Goal: Task Accomplishment & Management: Manage account settings

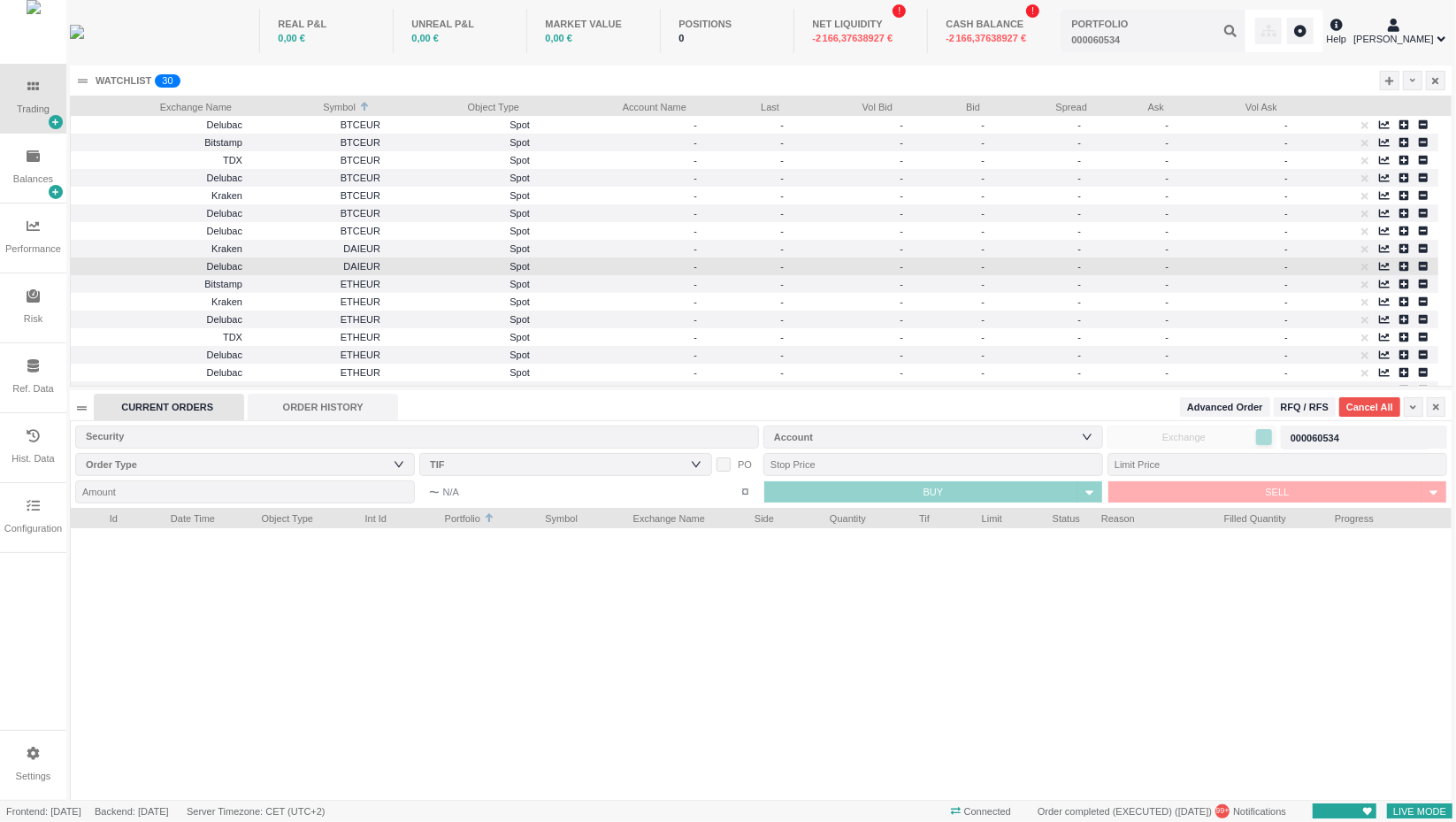
scroll to position [292, 1382]
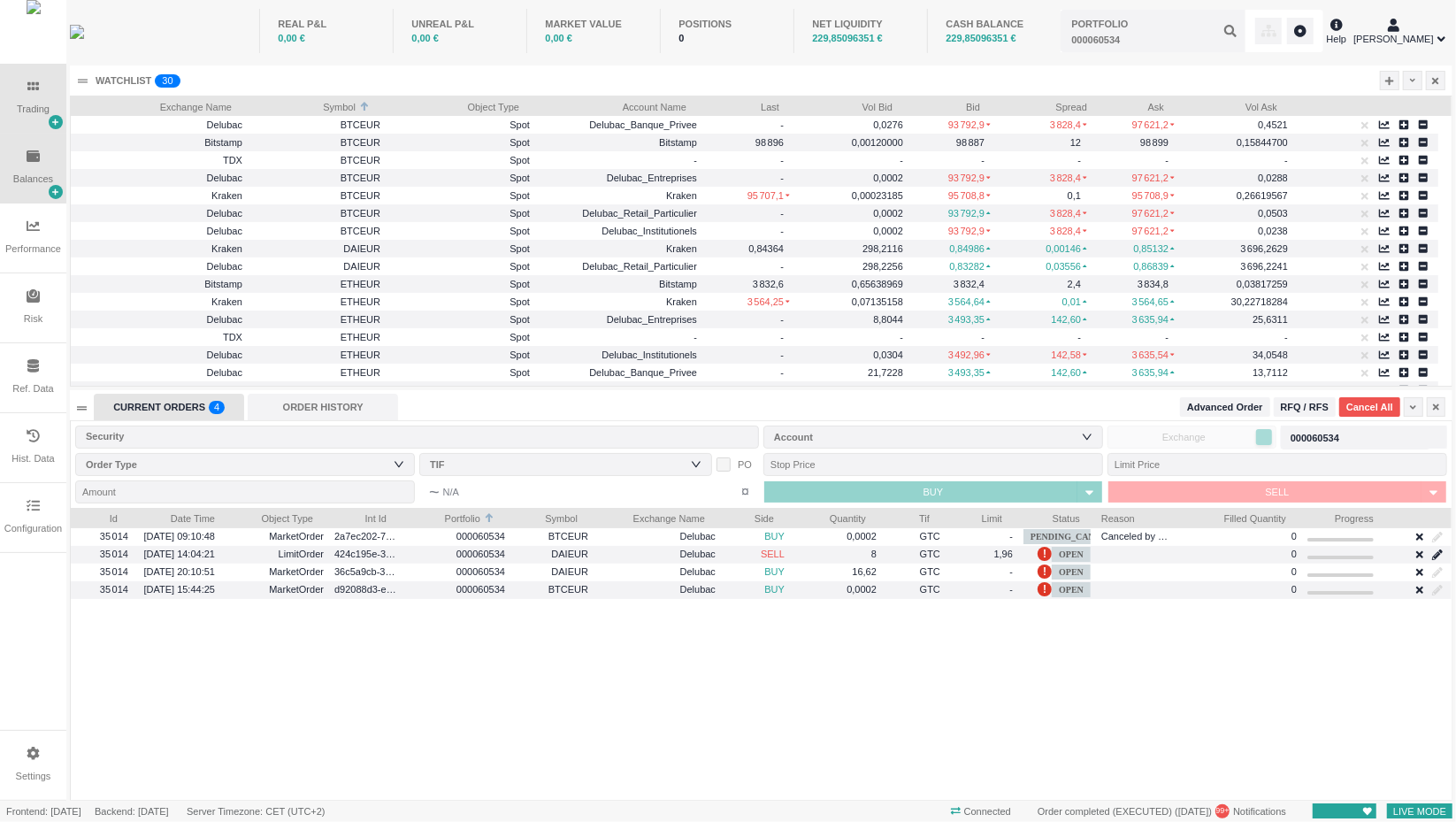
click at [33, 160] on icon at bounding box center [33, 156] width 13 height 11
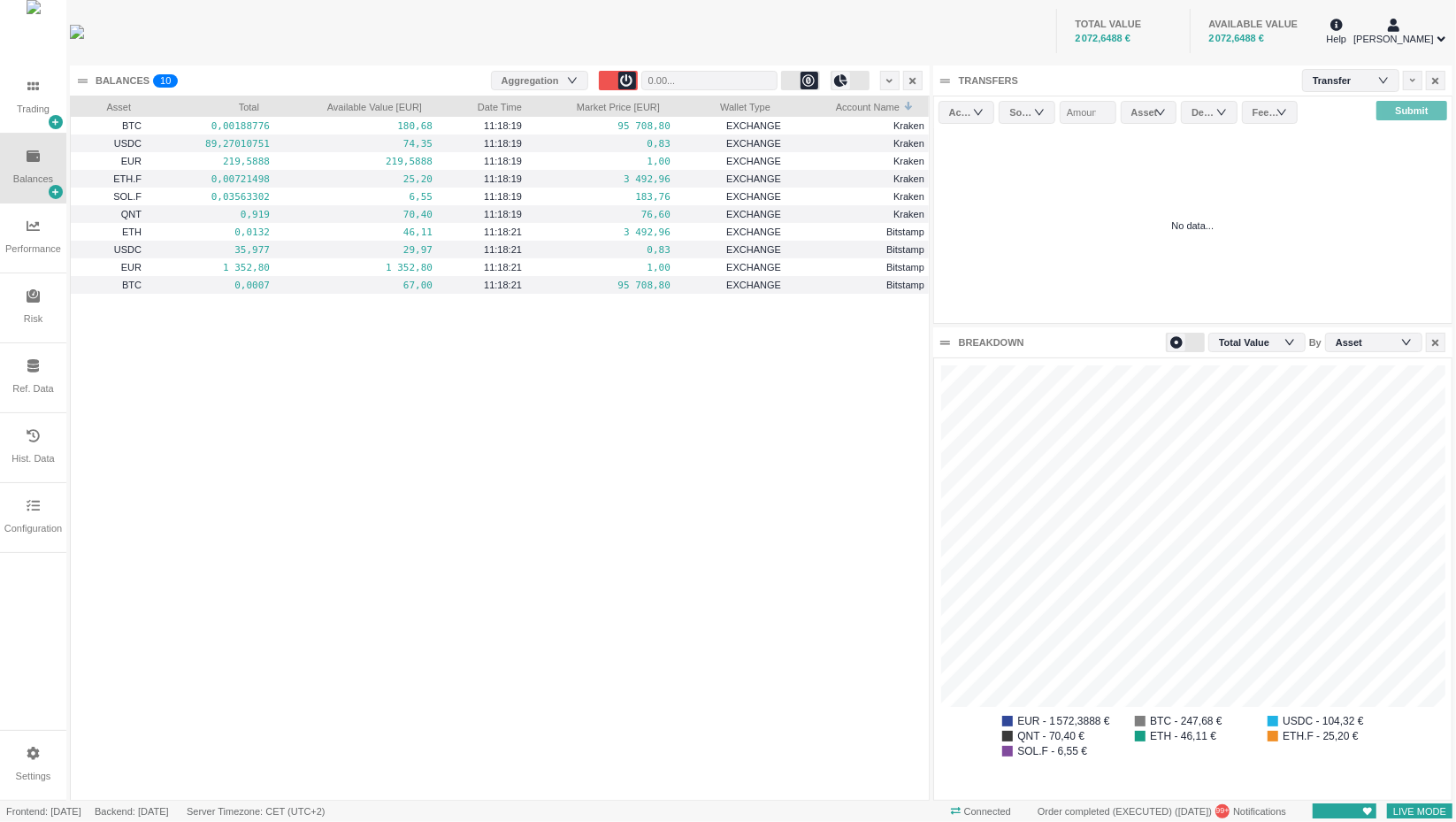
scroll to position [22, 421]
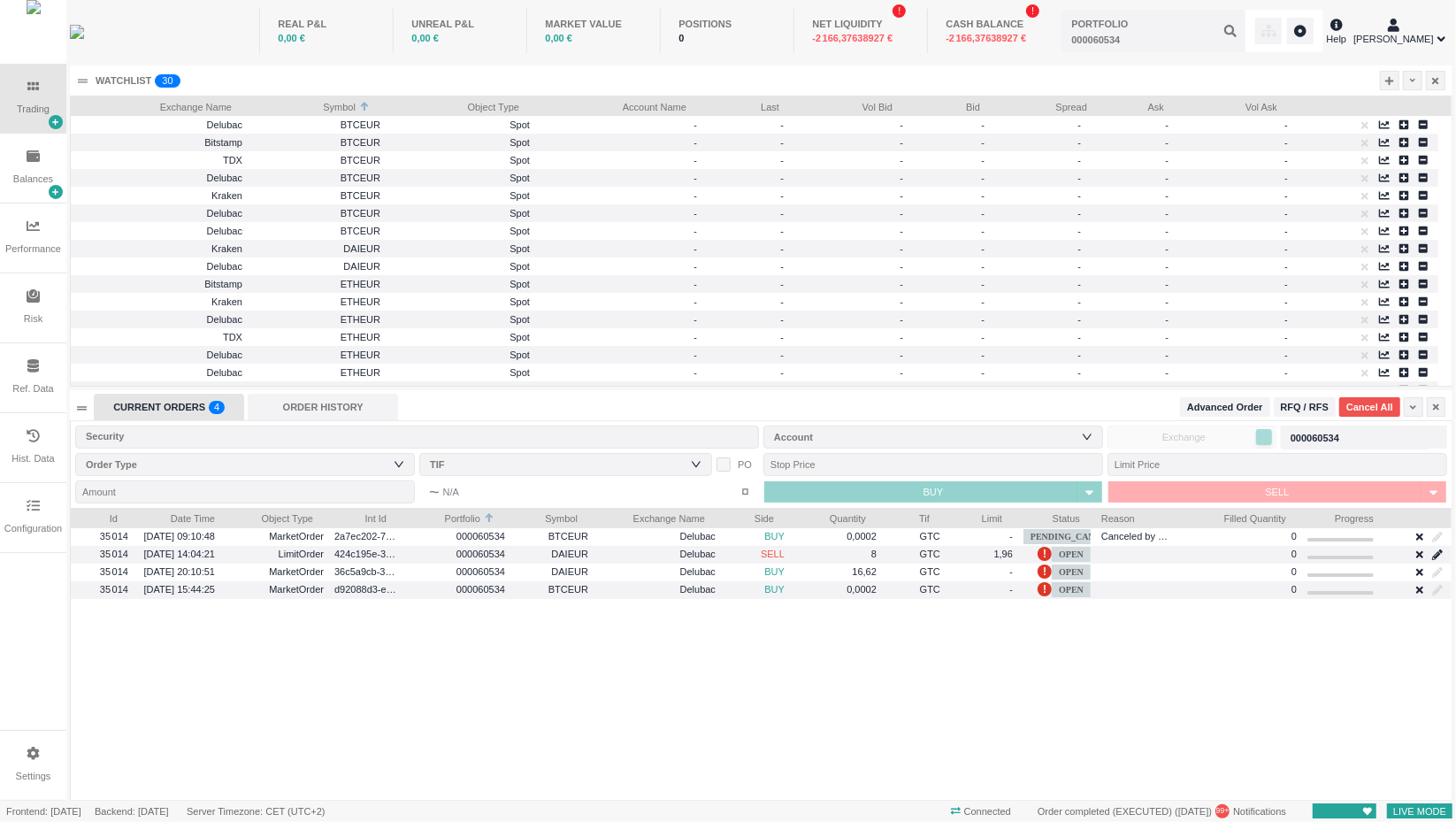
scroll to position [290, 1382]
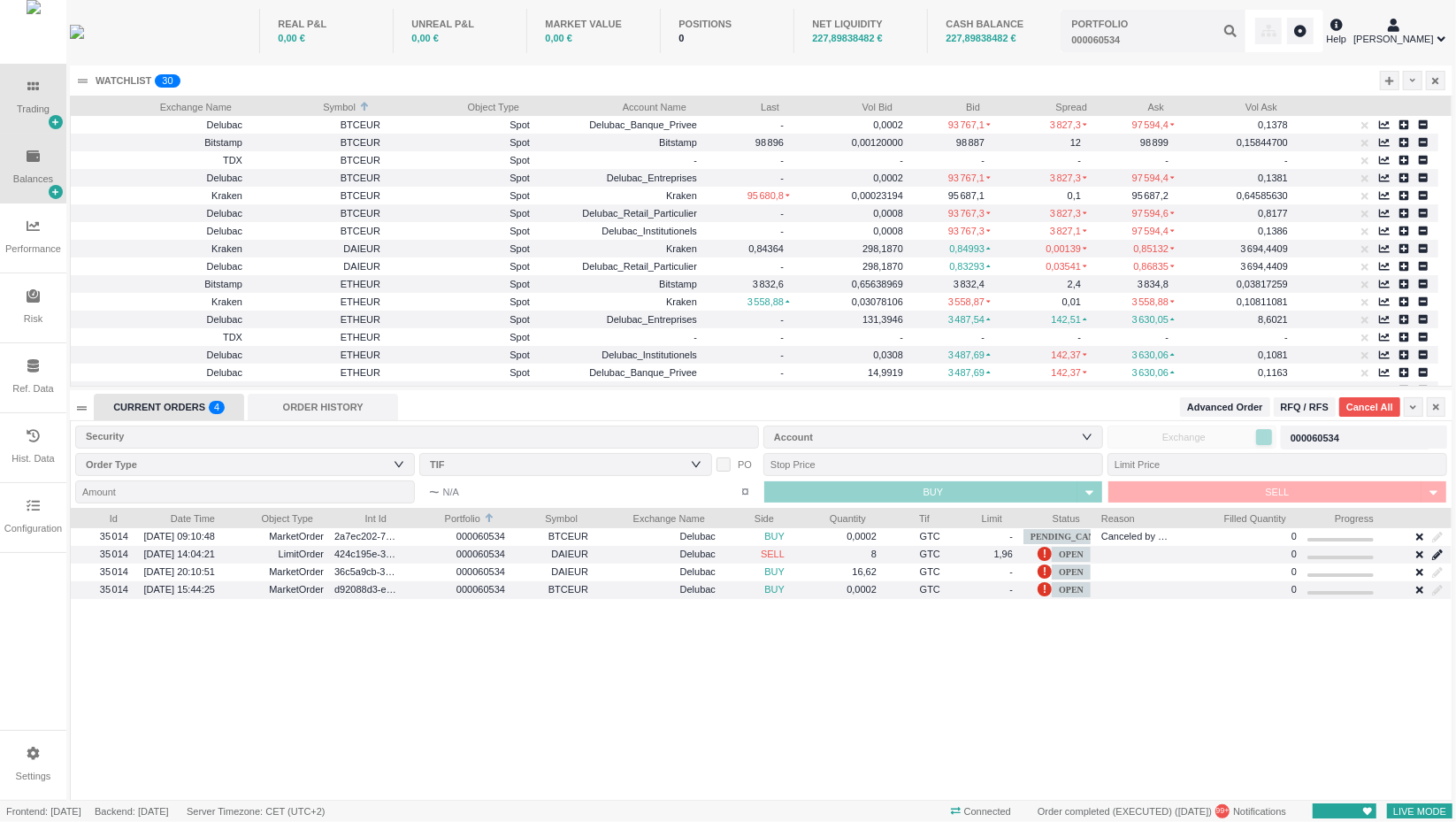
click at [21, 166] on div "Balances" at bounding box center [33, 167] width 67 height 69
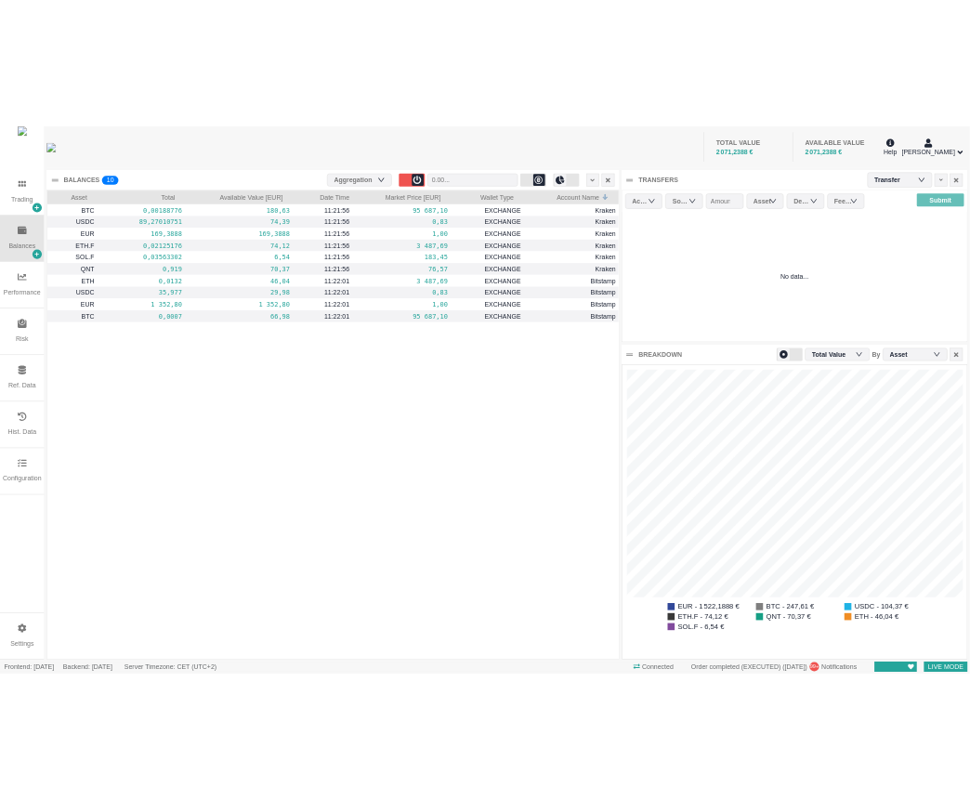
scroll to position [464, 544]
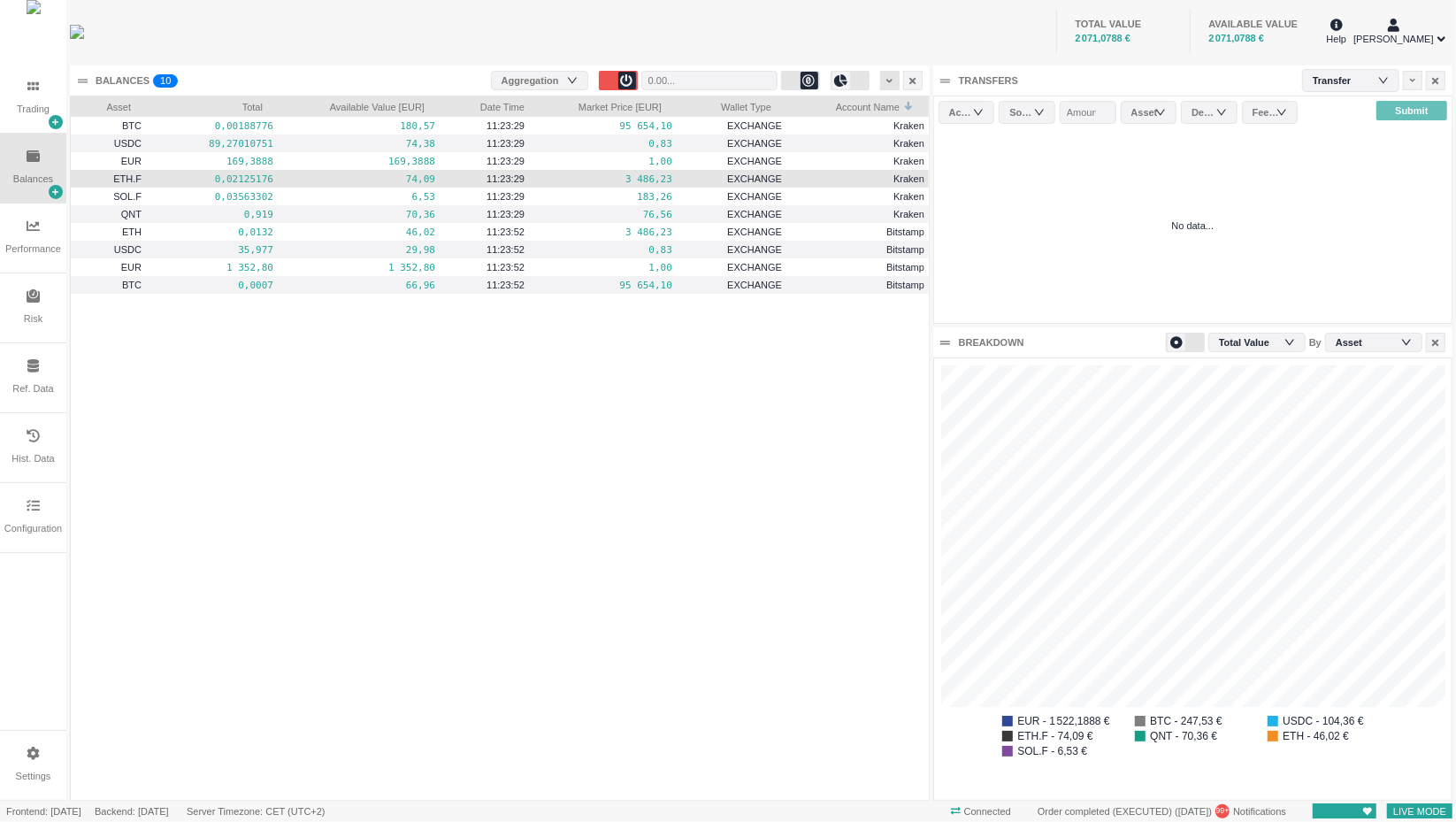
click at [885, 73] on div at bounding box center [890, 80] width 19 height 19
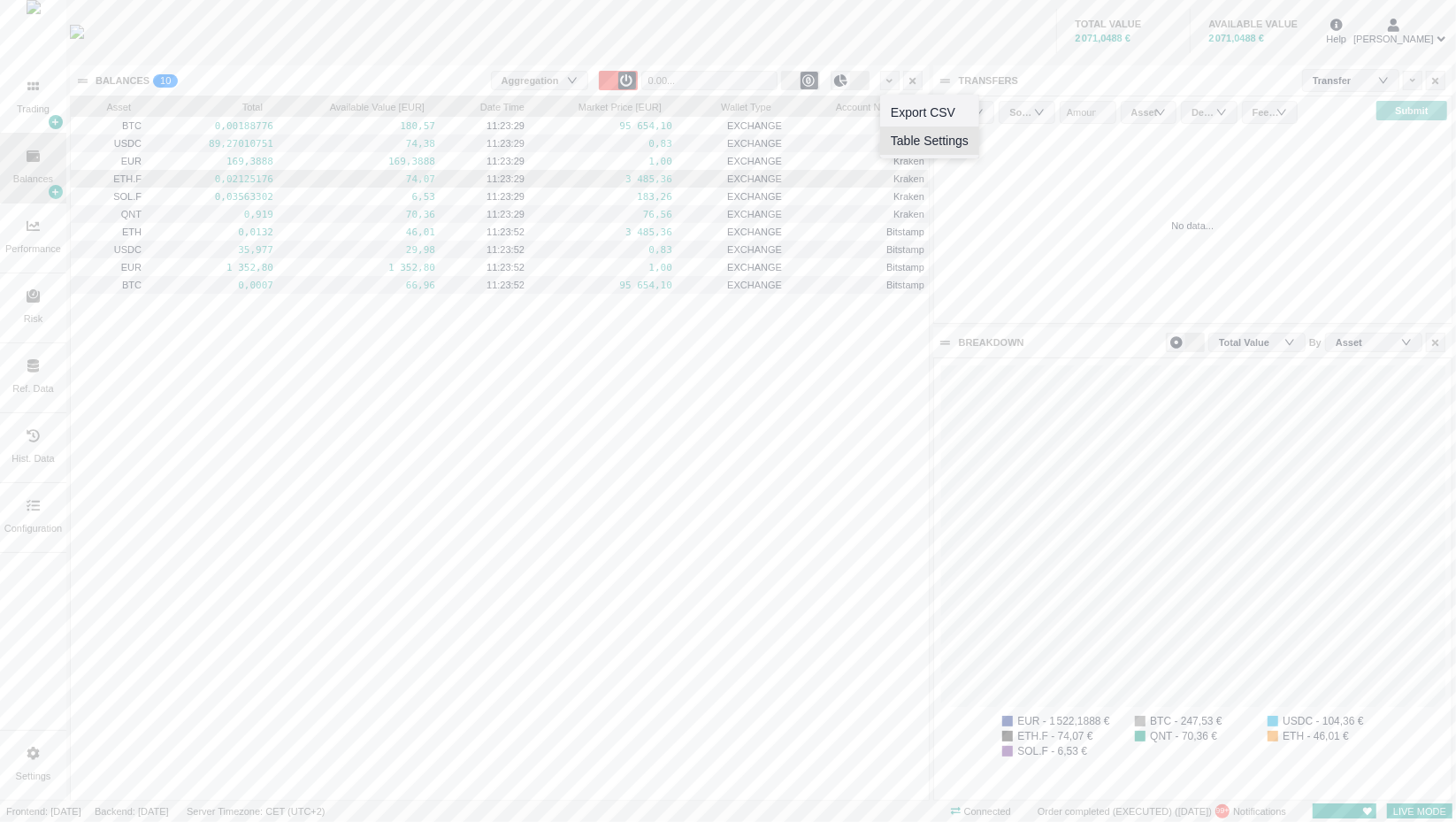
click at [927, 131] on li "Table Settings" at bounding box center [930, 141] width 99 height 29
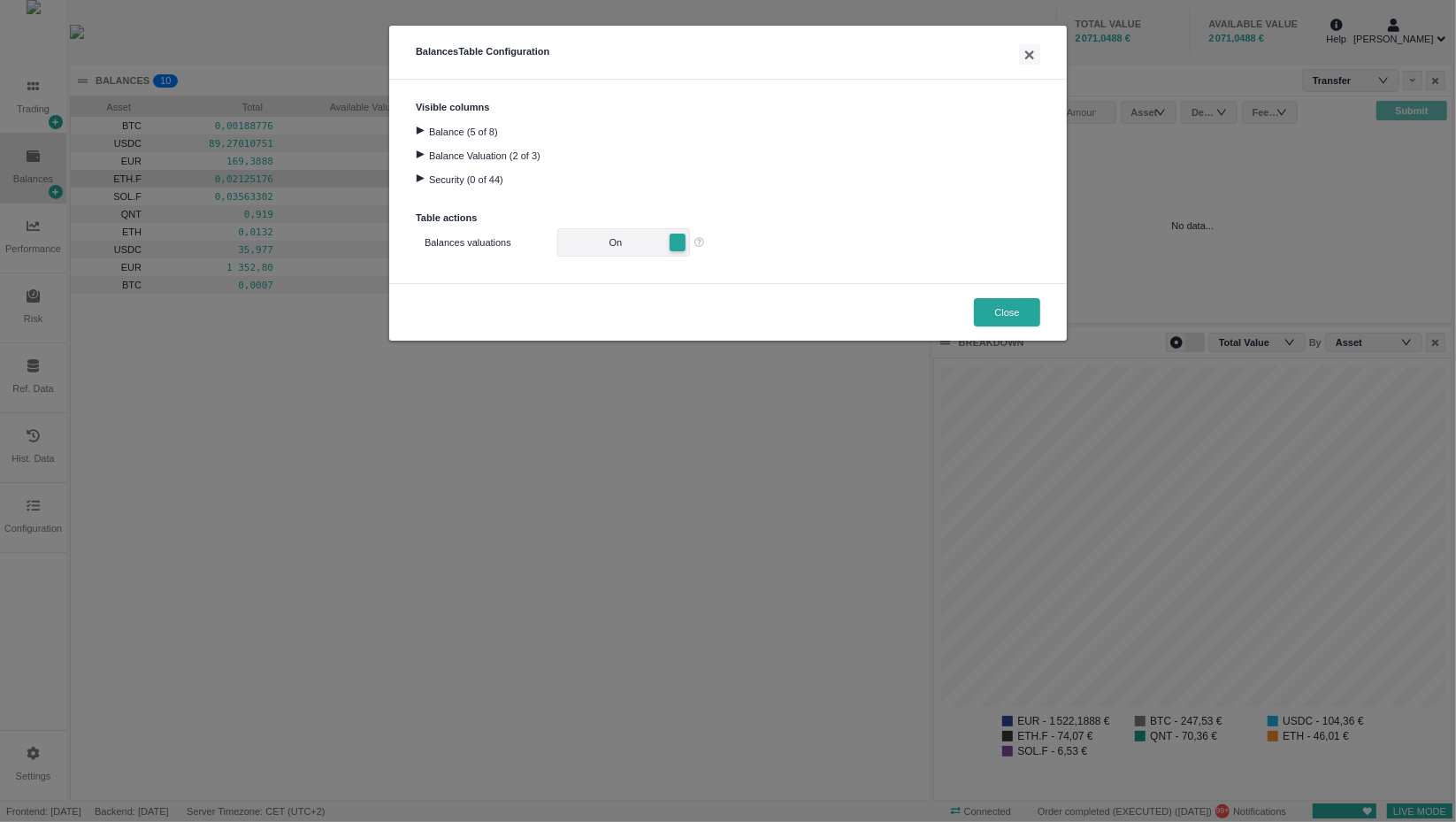
click at [413, 131] on div "Visible columns Balance (5 of 8) Balance Valuation (2 of 3) Security (0 of 44) …" at bounding box center [728, 182] width 678 height 204
click at [418, 130] on div at bounding box center [420, 130] width 24 height 8
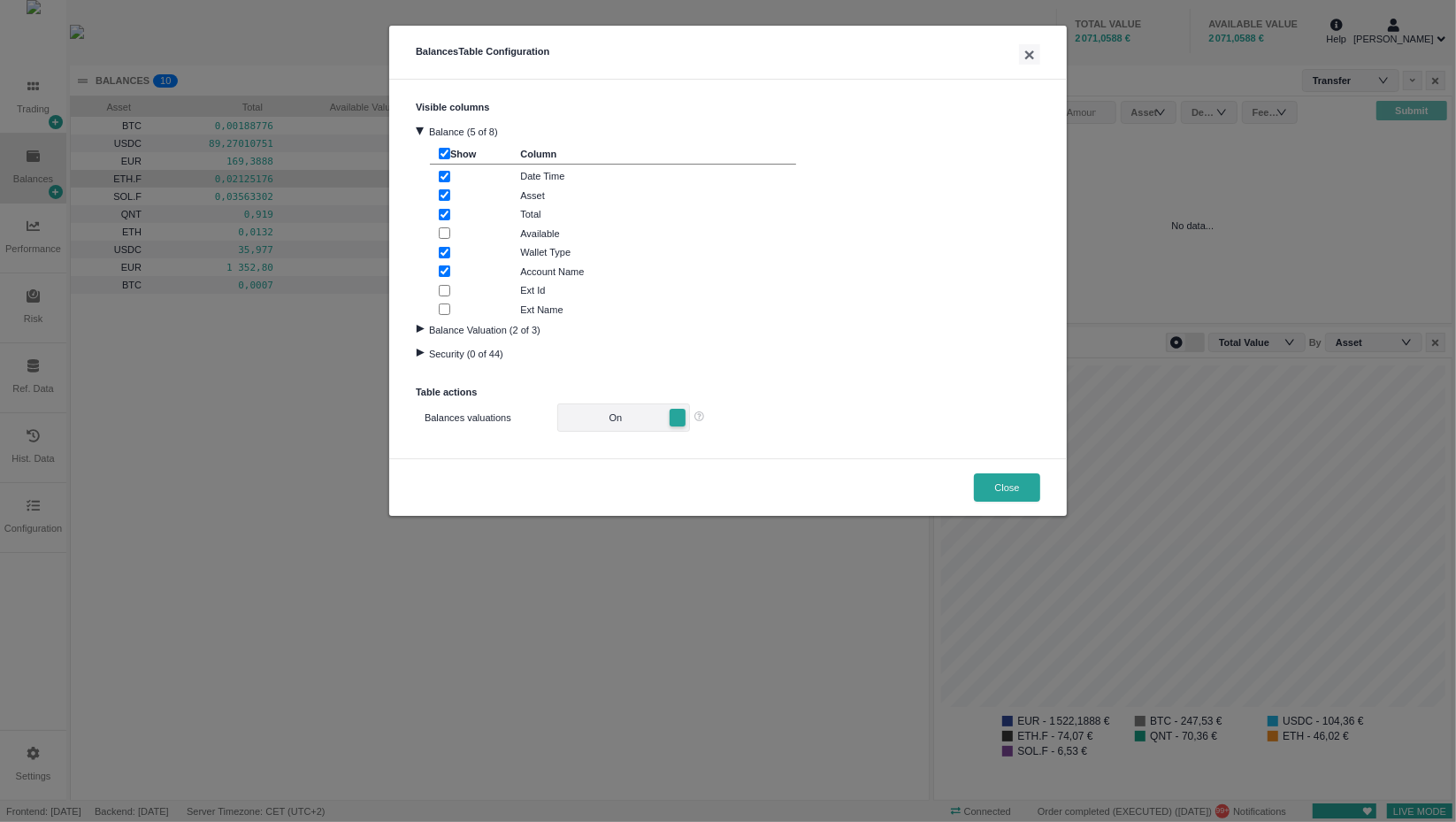
click at [418, 329] on div at bounding box center [420, 328] width 24 height 8
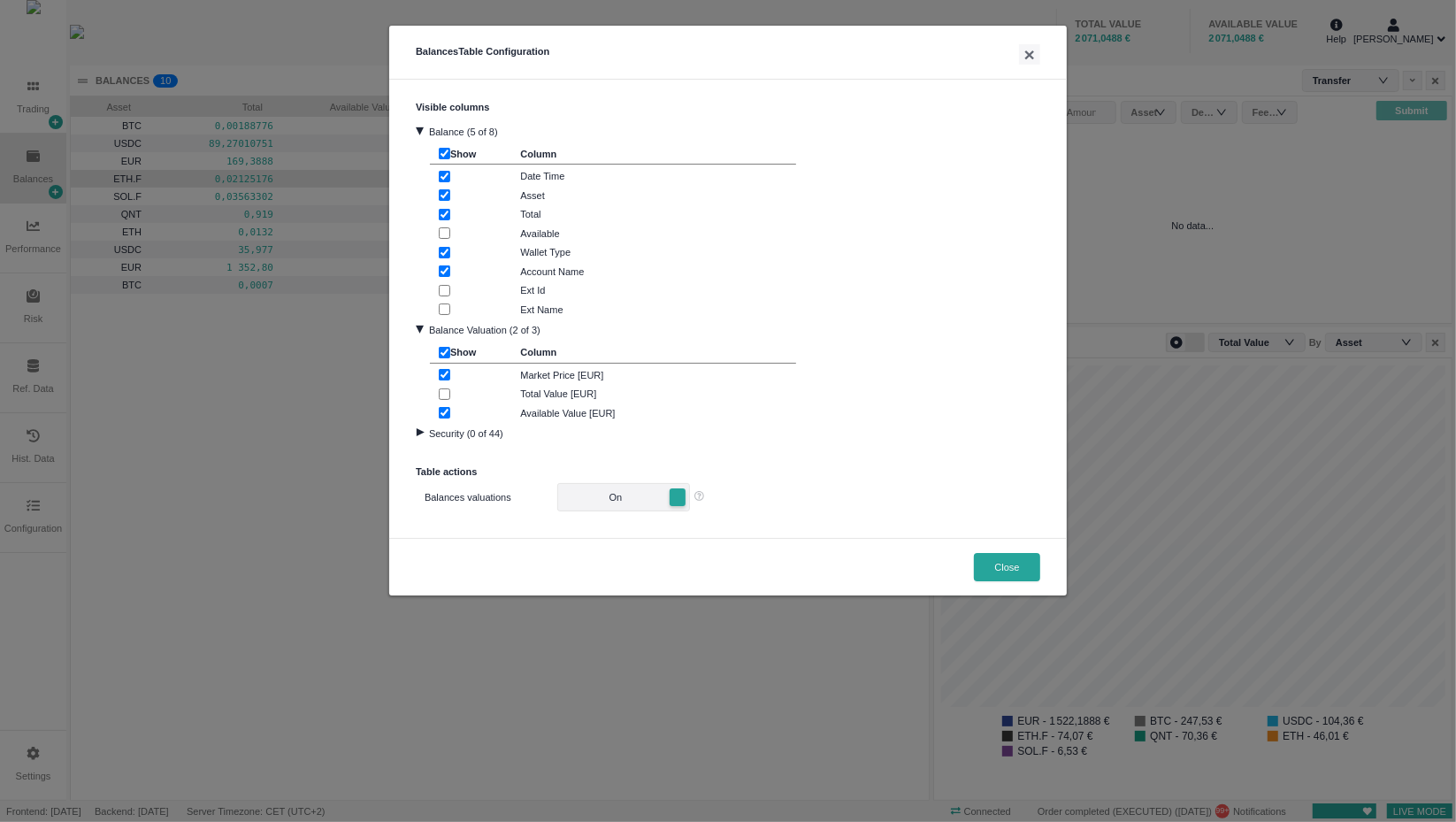
click at [444, 377] on input "checkbox" at bounding box center [444, 375] width 11 height 11
checkbox input "false"
click at [997, 559] on button "Close" at bounding box center [1007, 567] width 67 height 29
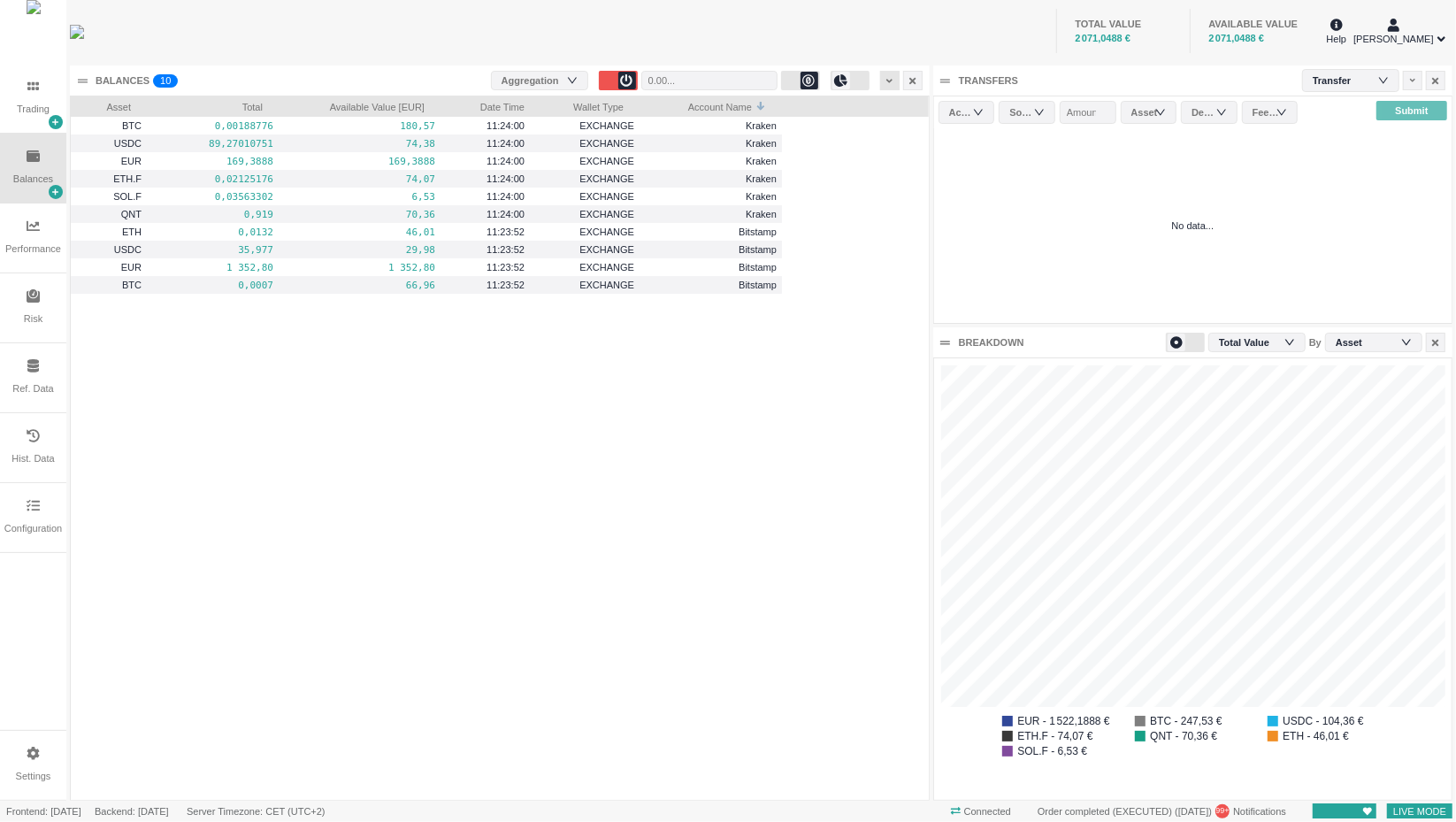
click at [888, 84] on icon at bounding box center [889, 81] width 7 height 10
click at [924, 117] on li "Export CSV" at bounding box center [930, 112] width 99 height 29
click at [892, 85] on icon at bounding box center [889, 81] width 7 height 10
click at [912, 112] on li "Export CSV" at bounding box center [930, 112] width 99 height 29
click at [894, 82] on div at bounding box center [890, 80] width 19 height 19
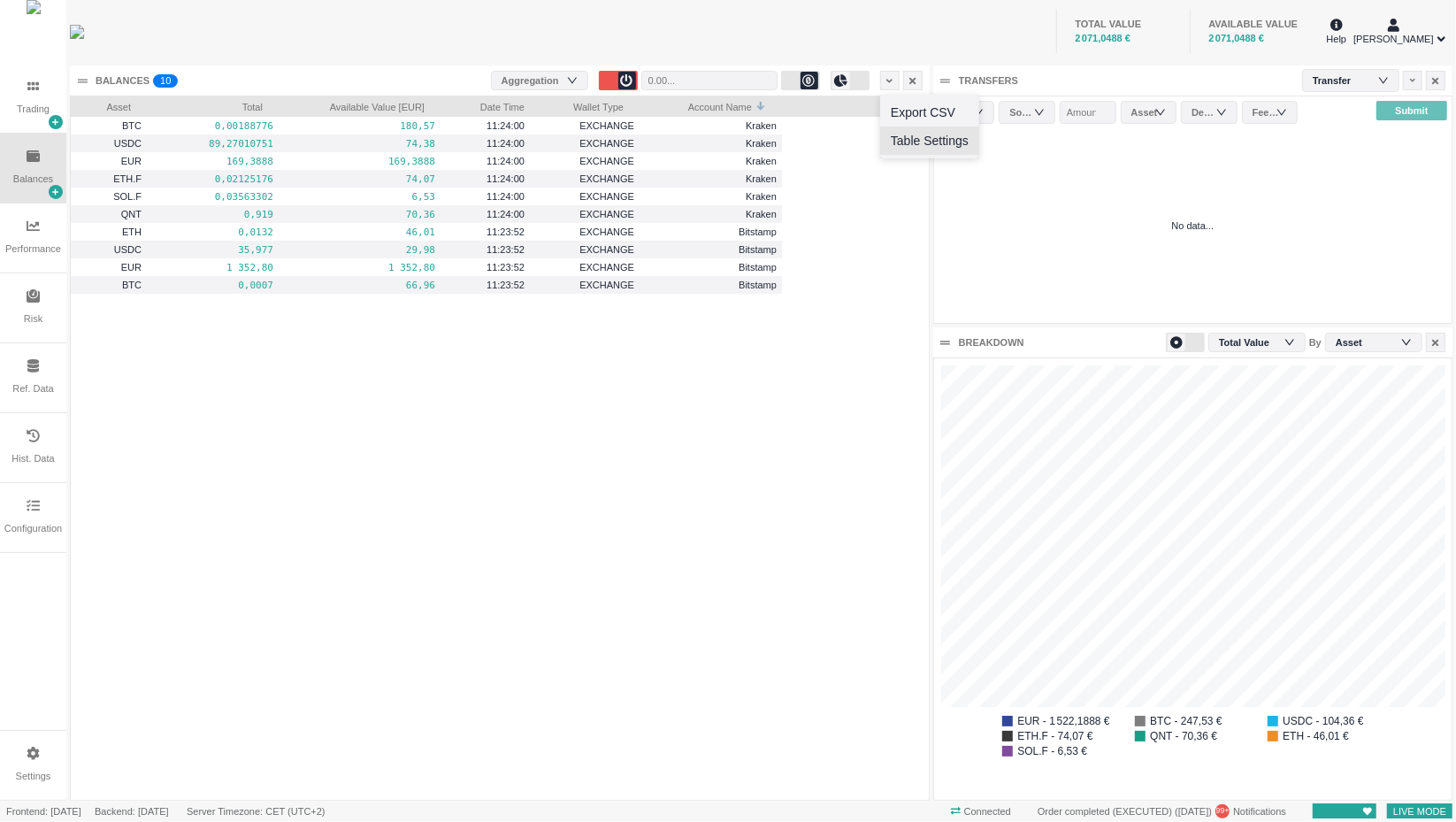
click at [908, 141] on li "Table Settings" at bounding box center [930, 141] width 99 height 29
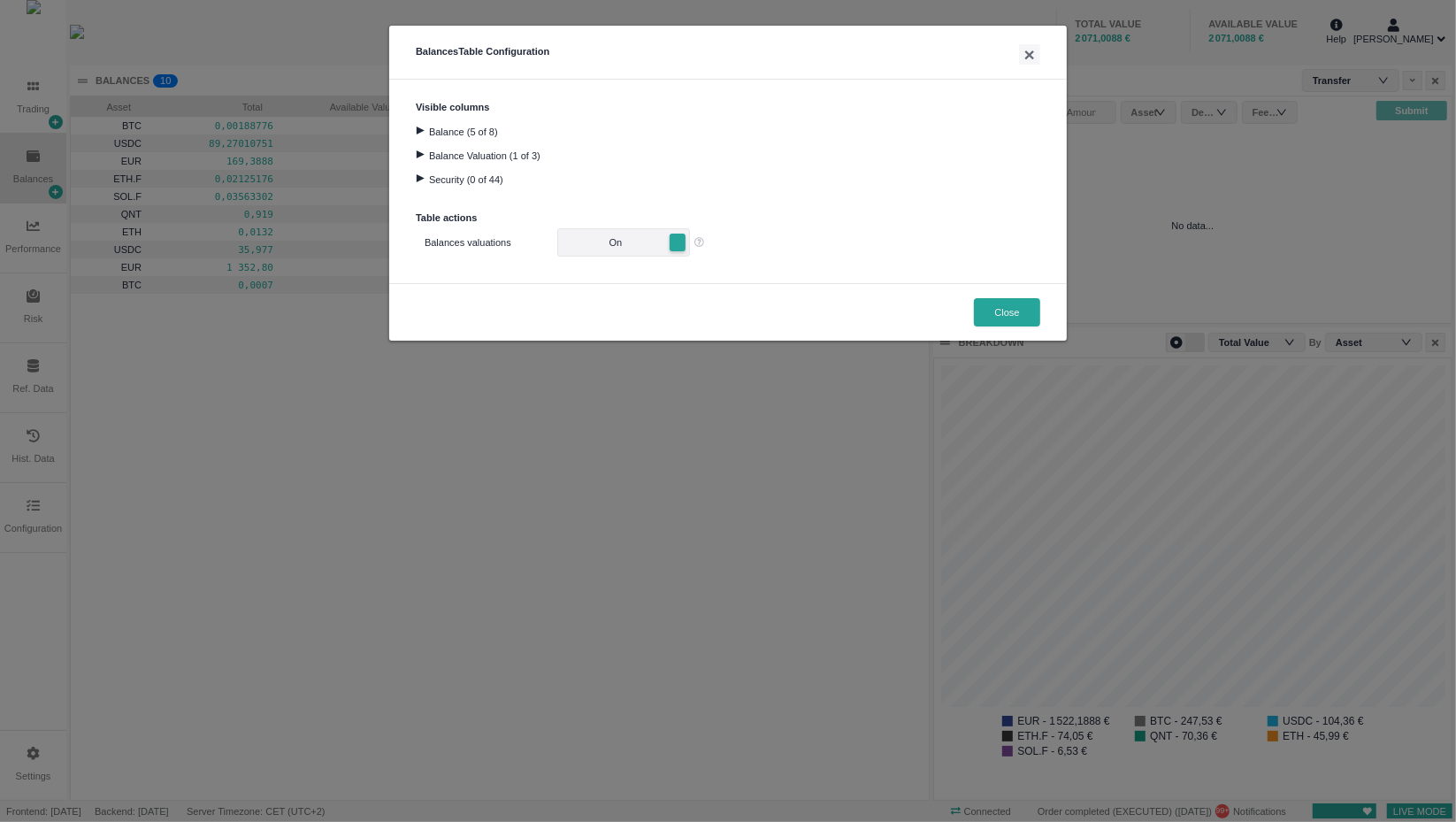
click at [424, 152] on div at bounding box center [420, 154] width 24 height 8
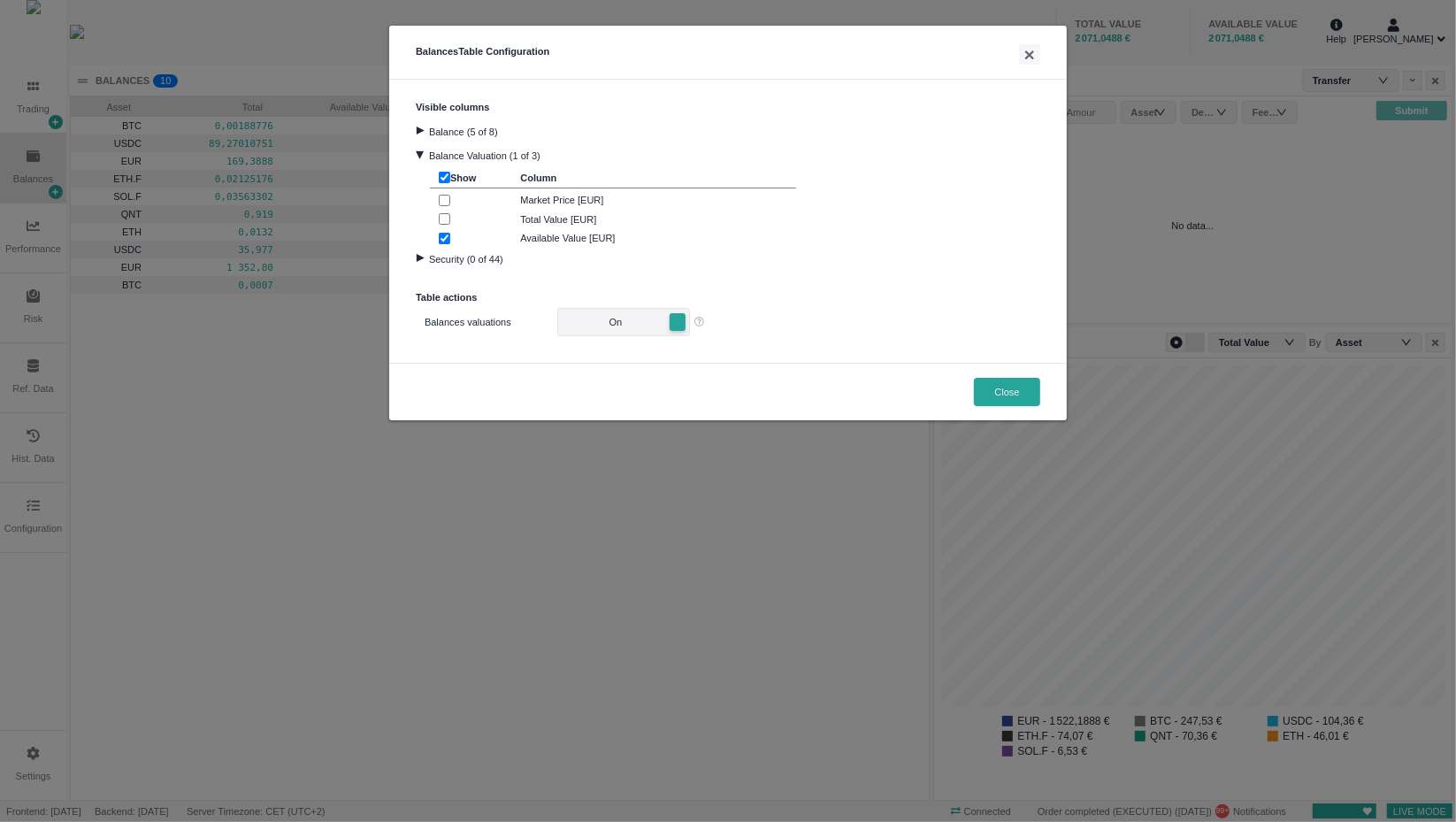
click at [424, 135] on div "Balance (5 of 8)" at bounding box center [728, 130] width 624 height 24
click at [424, 130] on div at bounding box center [420, 130] width 24 height 8
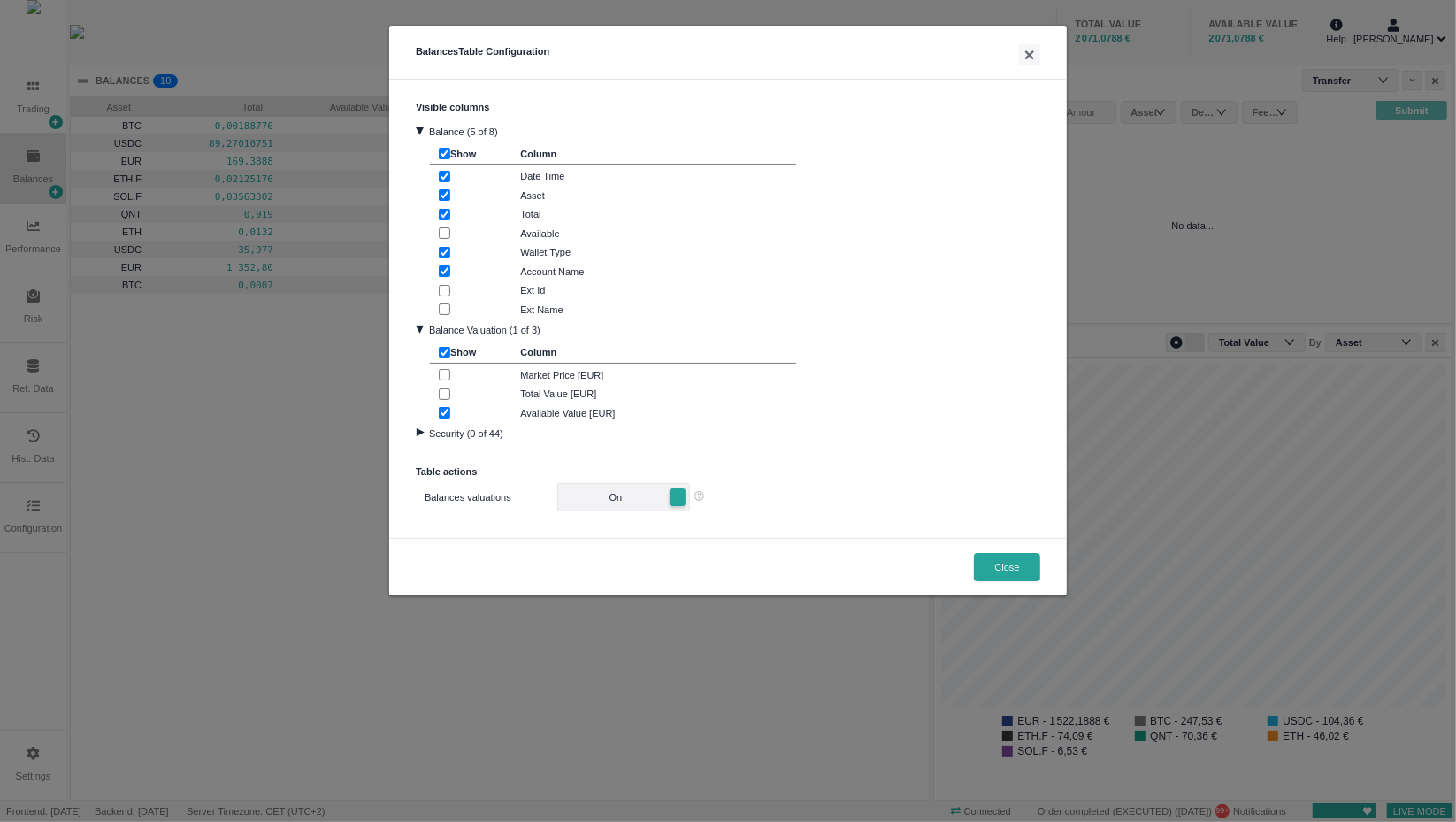
click at [439, 250] on input "checkbox" at bounding box center [444, 252] width 11 height 11
checkbox input "false"
click at [992, 557] on button "Close" at bounding box center [1007, 567] width 67 height 29
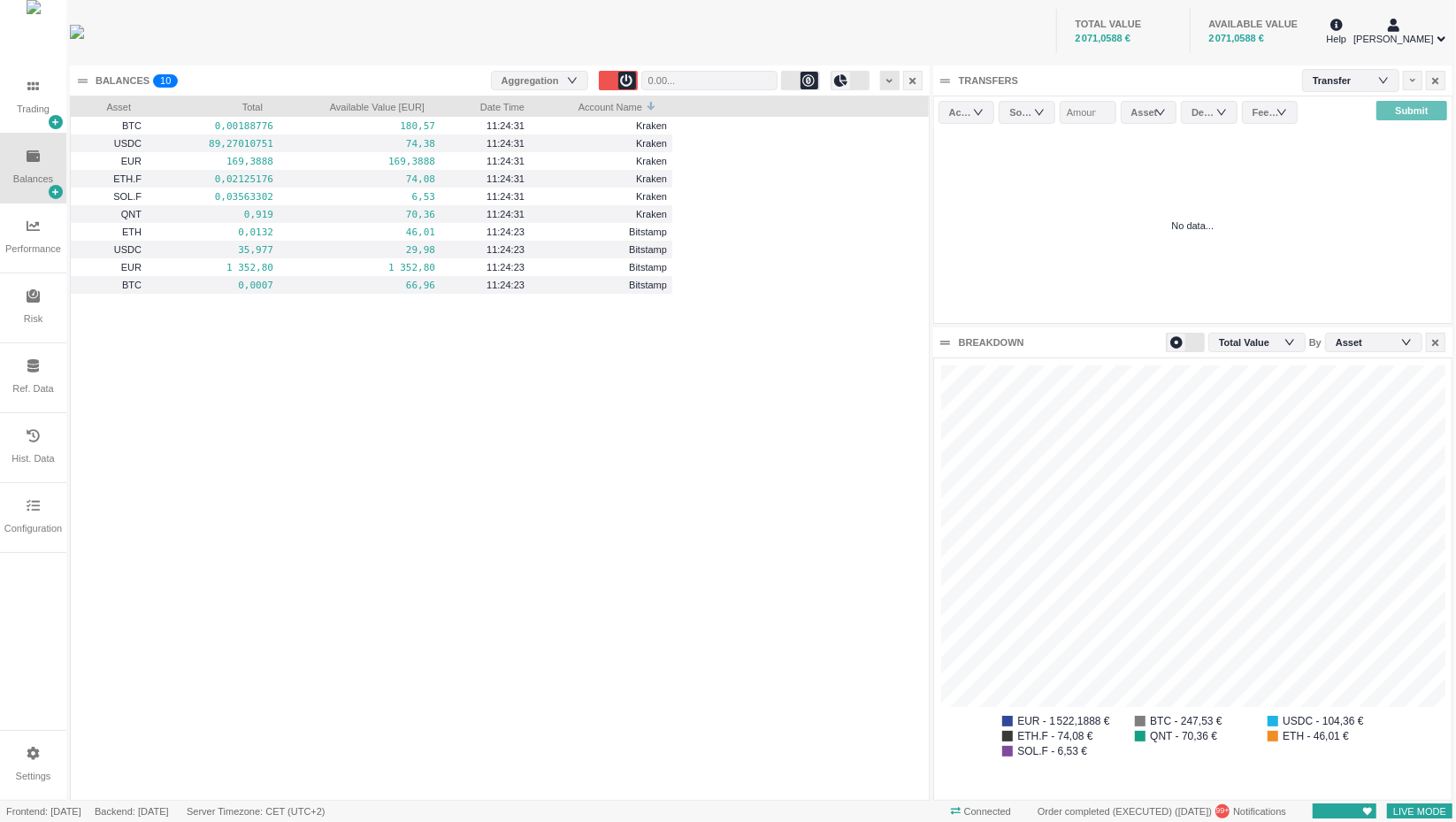
click at [886, 82] on icon at bounding box center [889, 81] width 7 height 10
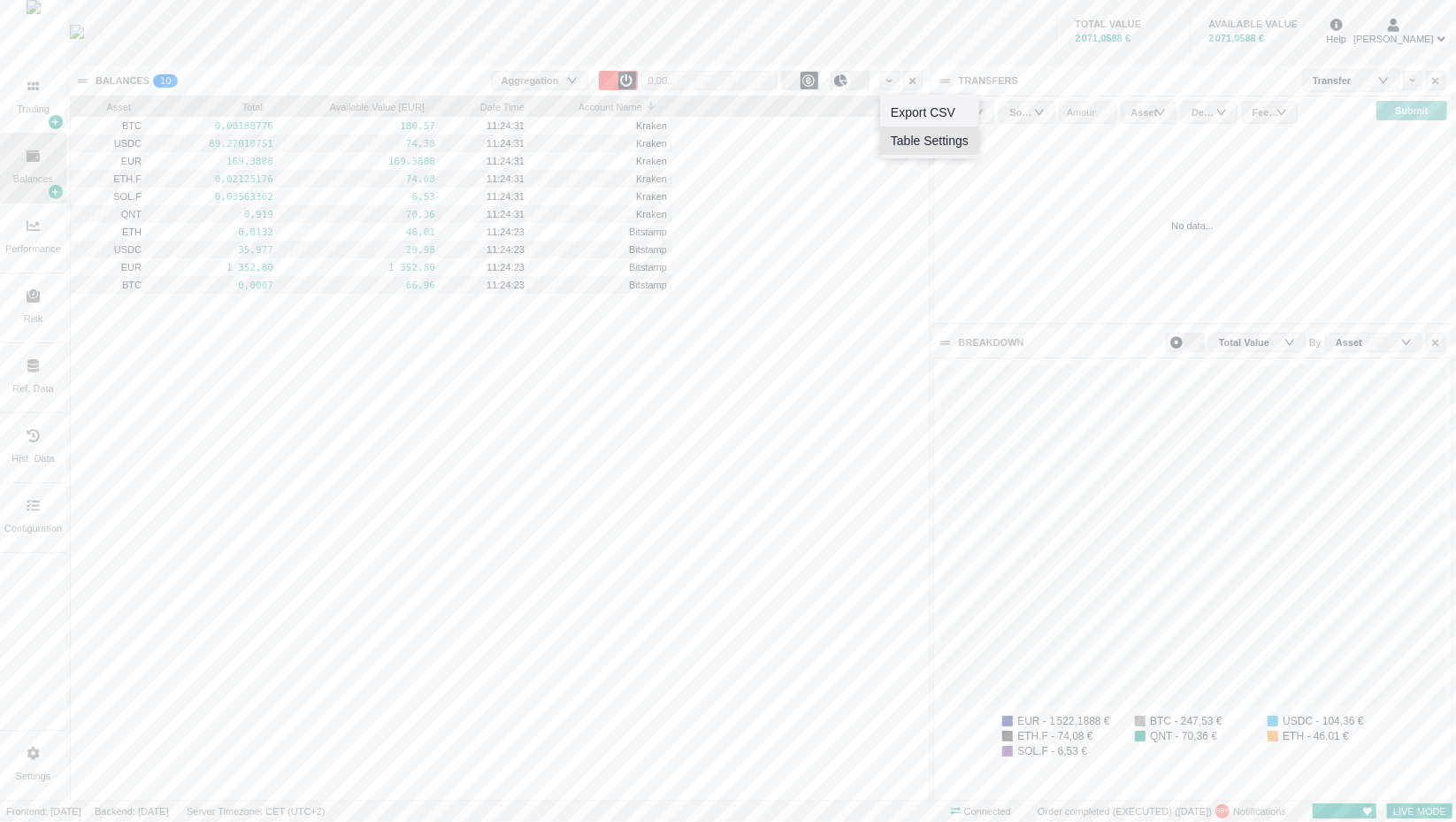
click at [925, 138] on li "Table Settings" at bounding box center [930, 141] width 99 height 29
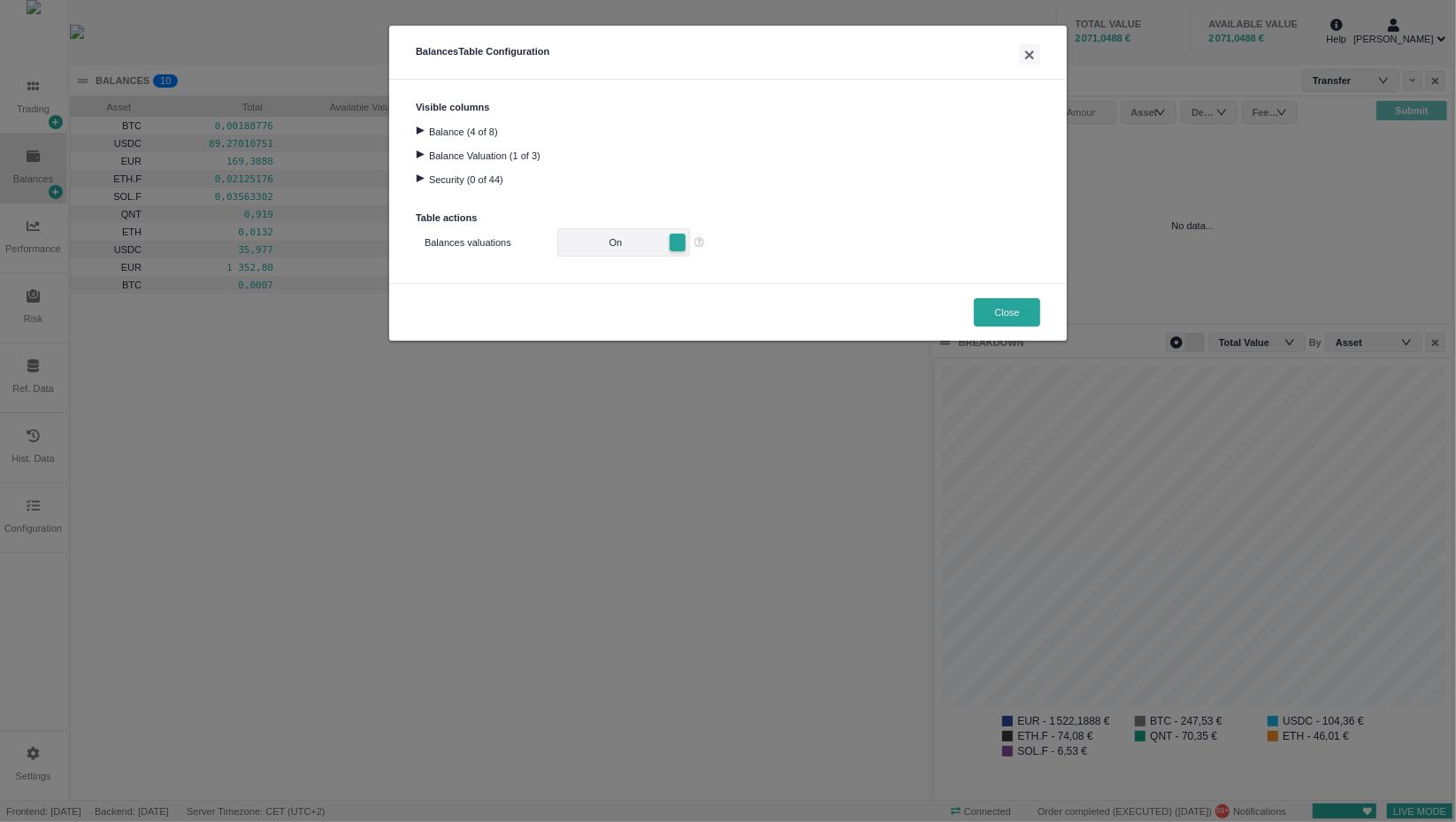
click at [419, 128] on div at bounding box center [420, 130] width 24 height 8
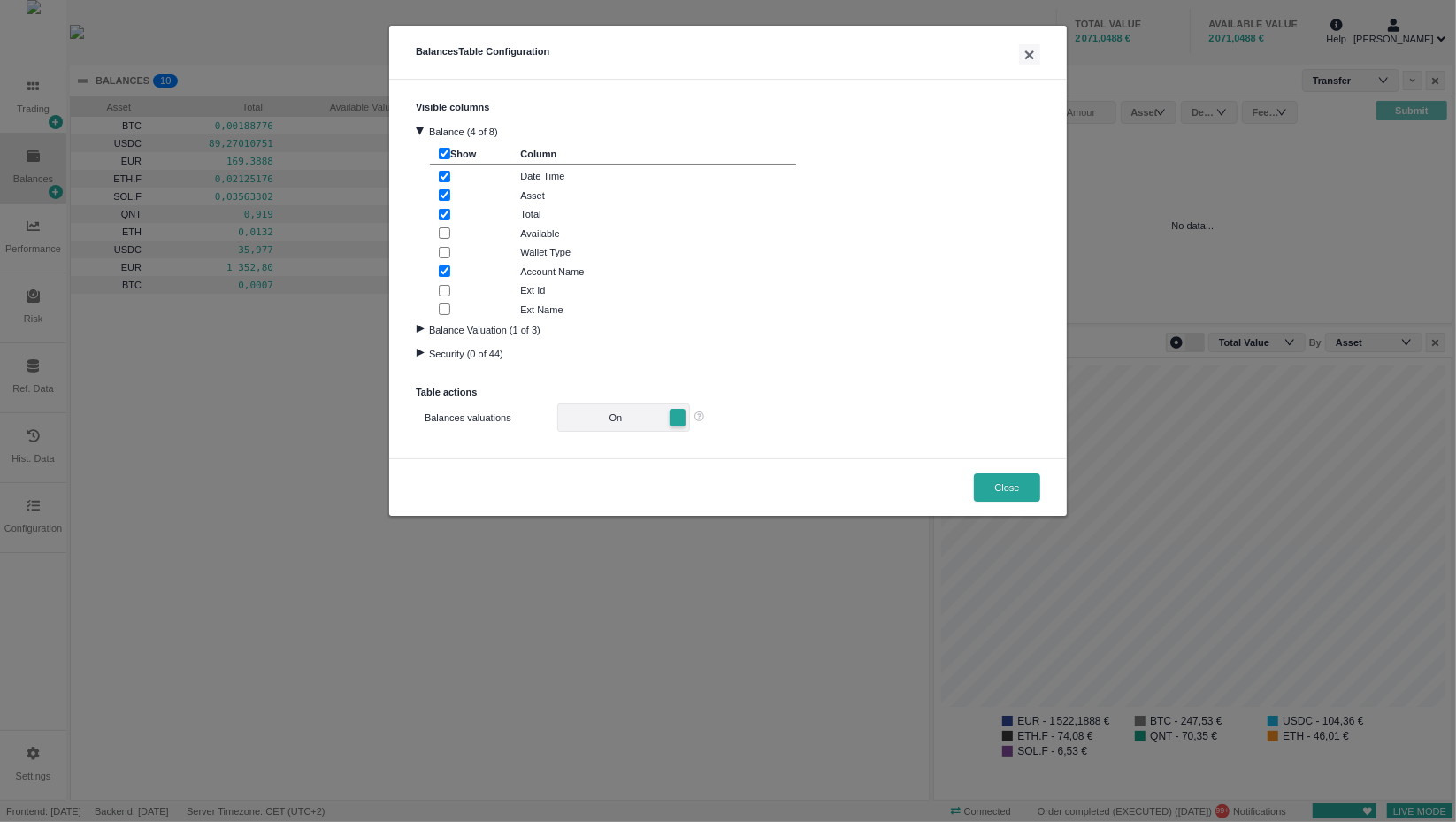
click at [446, 170] on input "checkbox" at bounding box center [444, 176] width 11 height 11
checkbox input "false"
click at [986, 496] on button "Close" at bounding box center [1007, 487] width 67 height 29
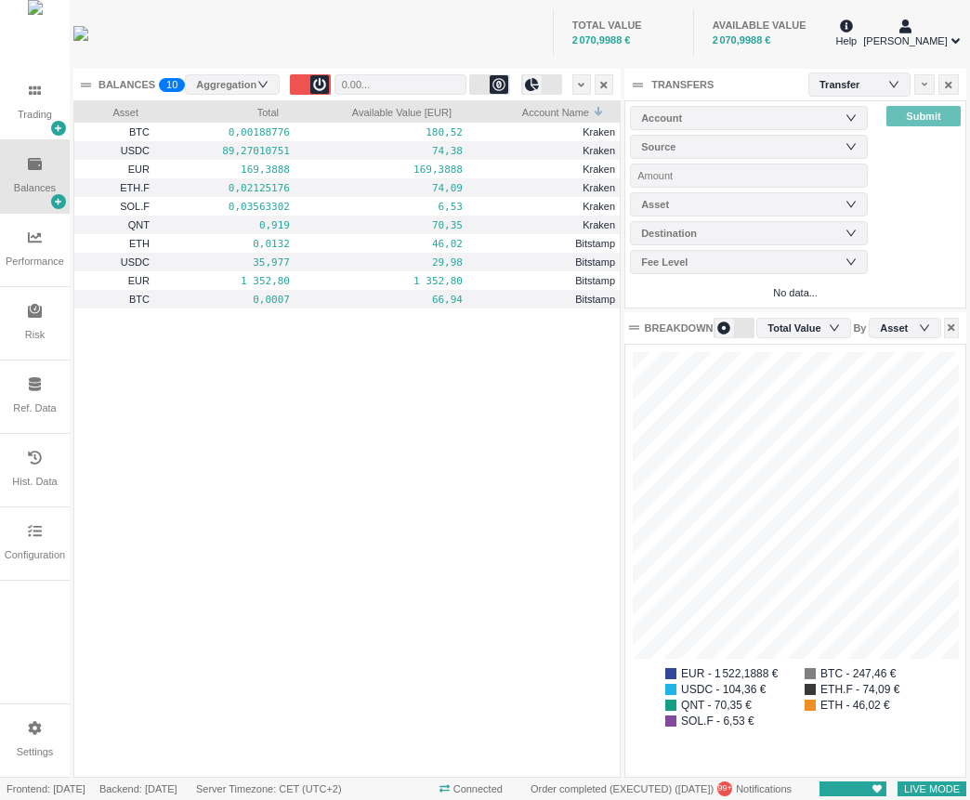
scroll to position [8, 9]
